Goal: Consume media (video, audio)

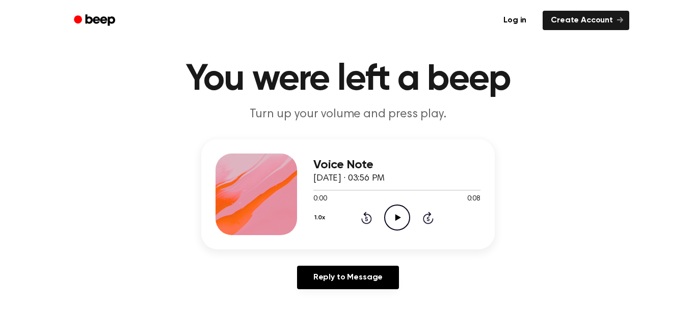
click at [397, 216] on icon at bounding box center [398, 217] width 6 height 7
